Goal: Ask a question

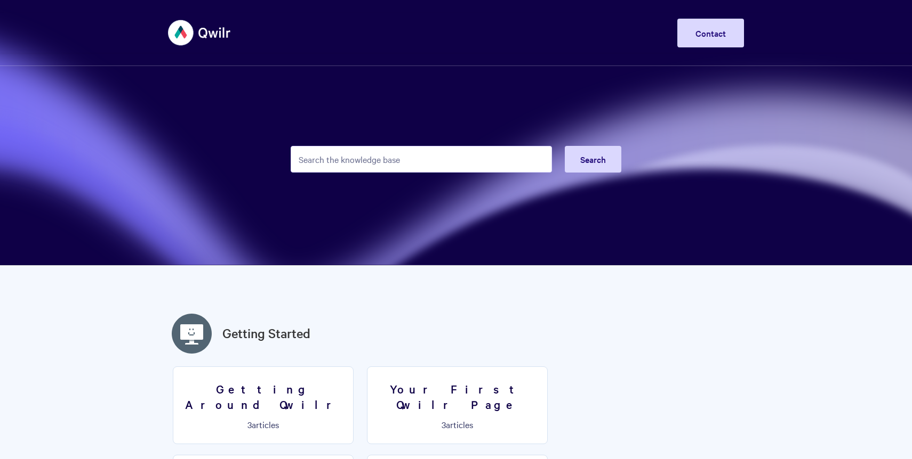
click at [466, 153] on input "Search the knowledge base" at bounding box center [421, 159] width 261 height 27
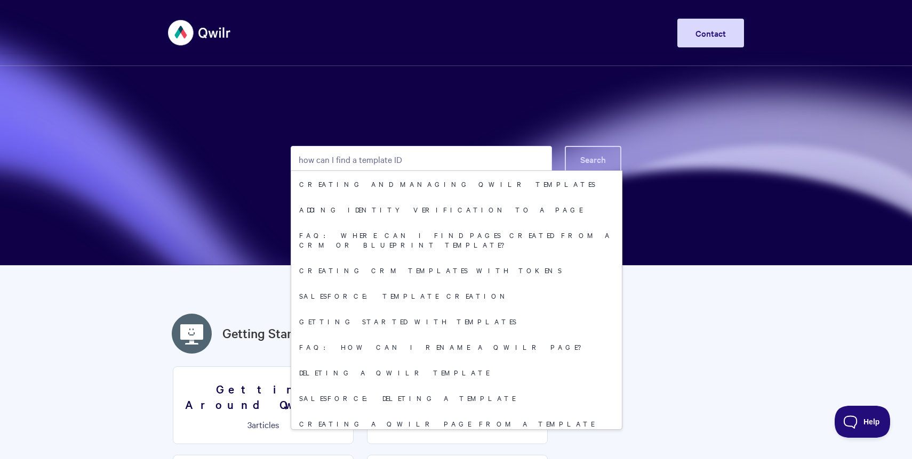
type input "how can I find a template ID"
click at [588, 147] on button "Search" at bounding box center [593, 159] width 57 height 27
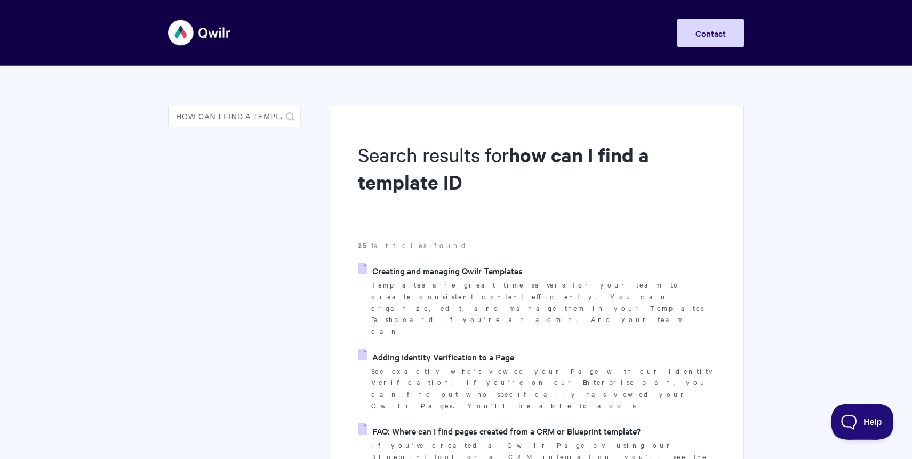
click at [861, 414] on button "Help" at bounding box center [857, 420] width 55 height 32
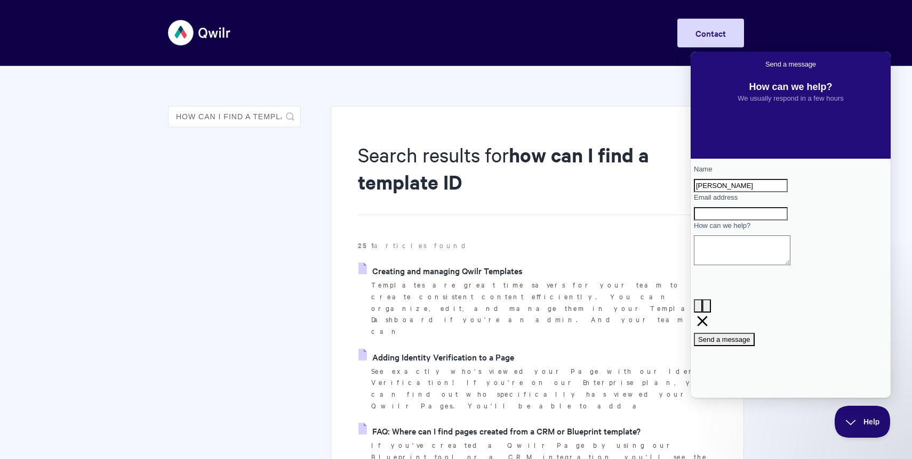
type input "[PERSON_NAME]"
type input "[PERSON_NAME][EMAIL_ADDRESS][DOMAIN_NAME]"
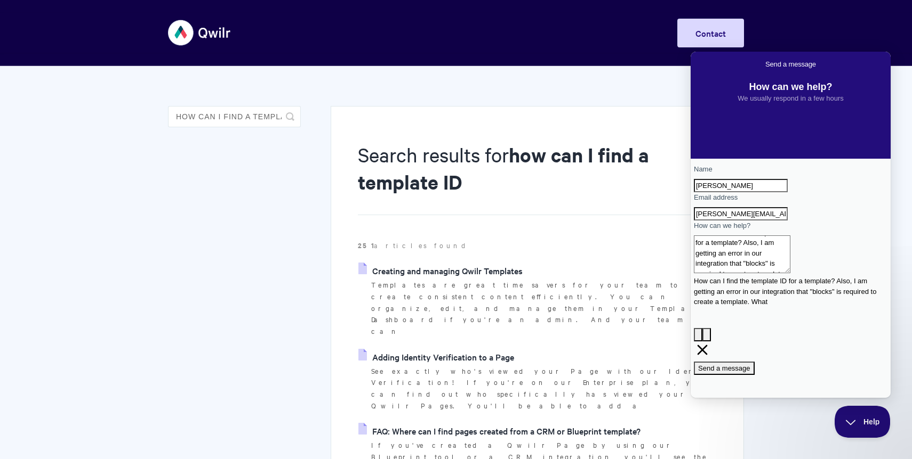
scroll to position [10, 0]
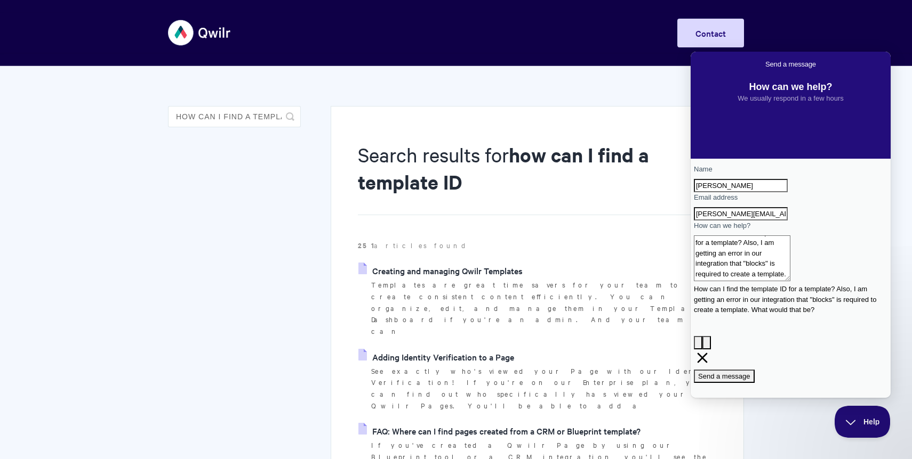
type textarea "How can I find the template ID for a template? Also, I am getting an error in o…"
click at [750, 373] on span "Send a message" at bounding box center [724, 377] width 52 height 8
